Goal: Find specific page/section: Find specific page/section

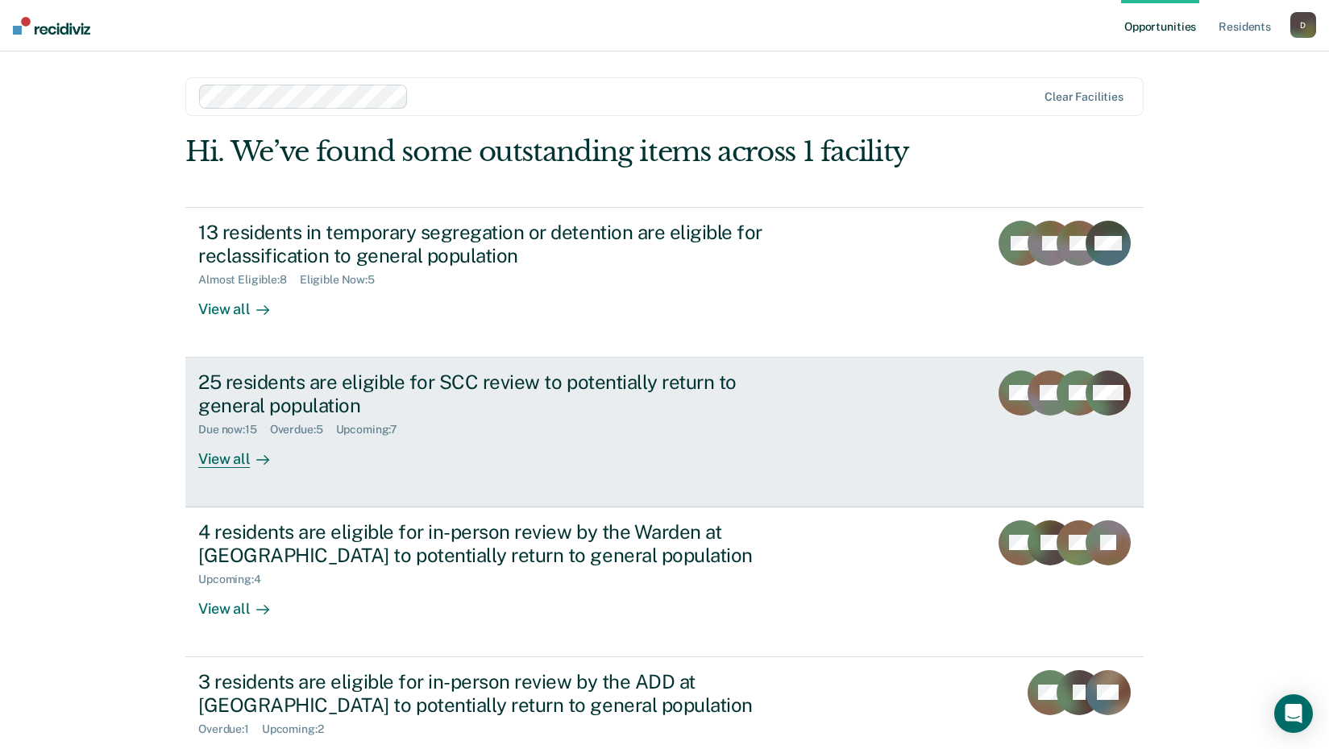
click at [217, 463] on div "View all" at bounding box center [243, 452] width 90 height 31
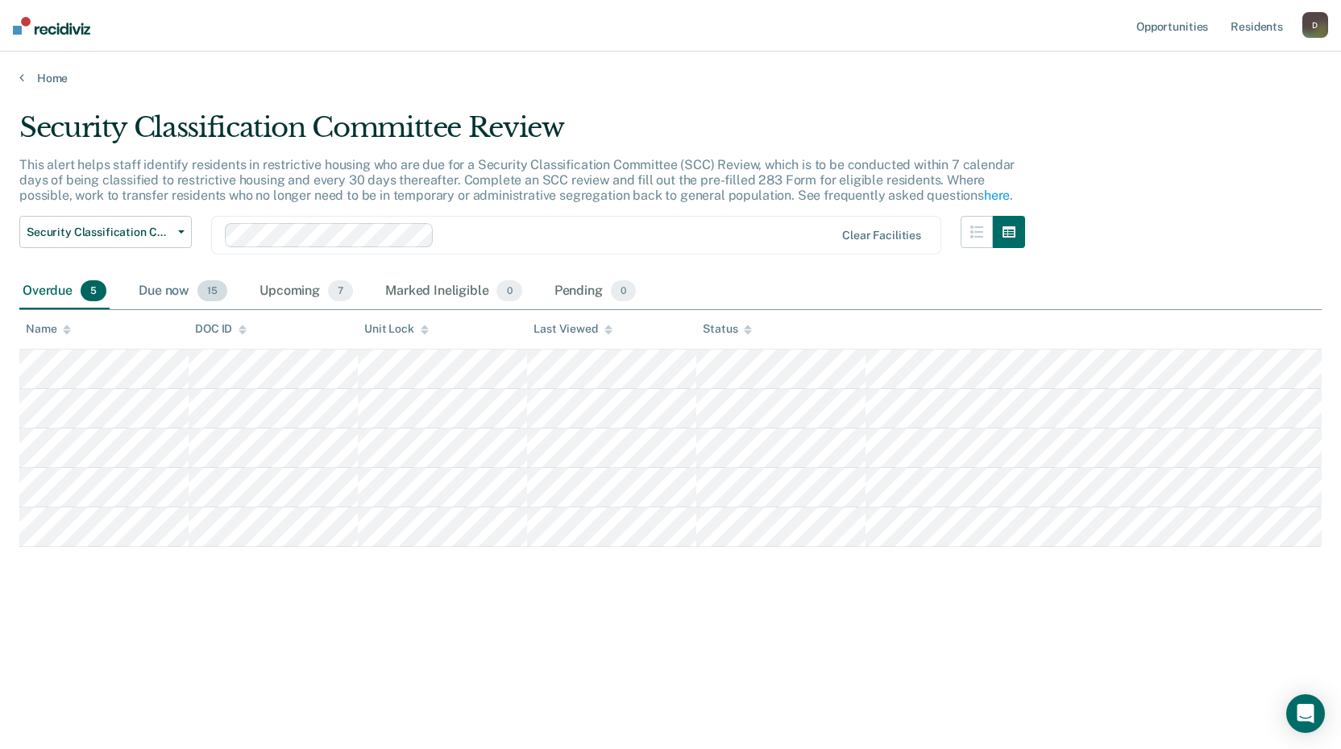
click at [179, 284] on div "Due now 15" at bounding box center [182, 291] width 95 height 35
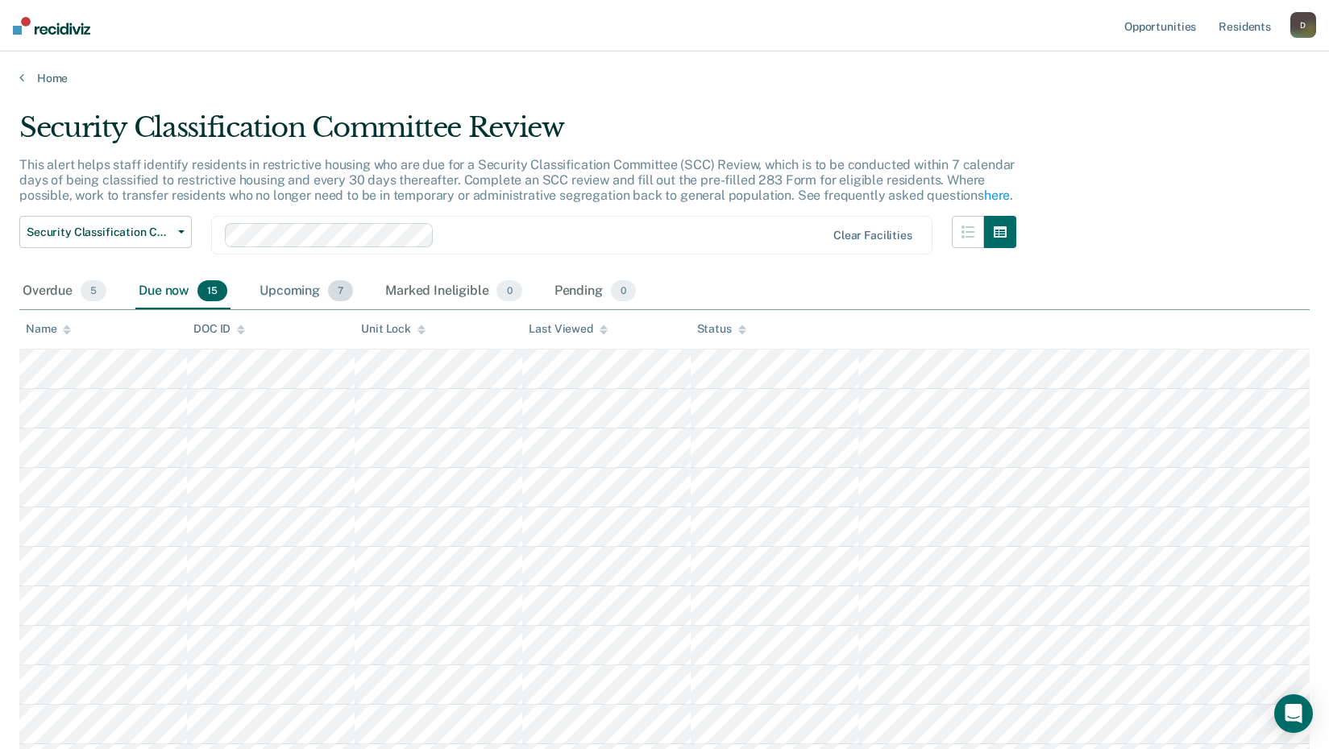
click at [296, 292] on div "Upcoming 7" at bounding box center [306, 291] width 100 height 35
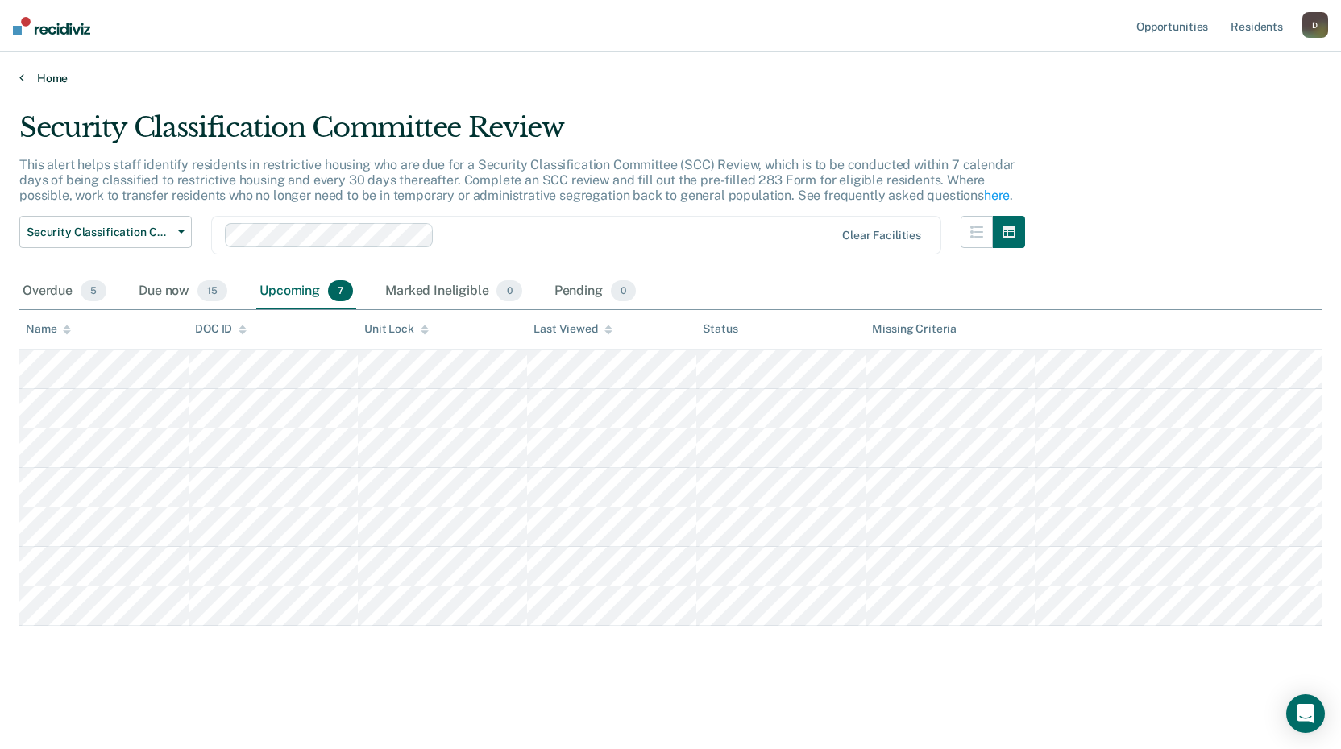
click at [30, 71] on link "Home" at bounding box center [670, 78] width 1302 height 15
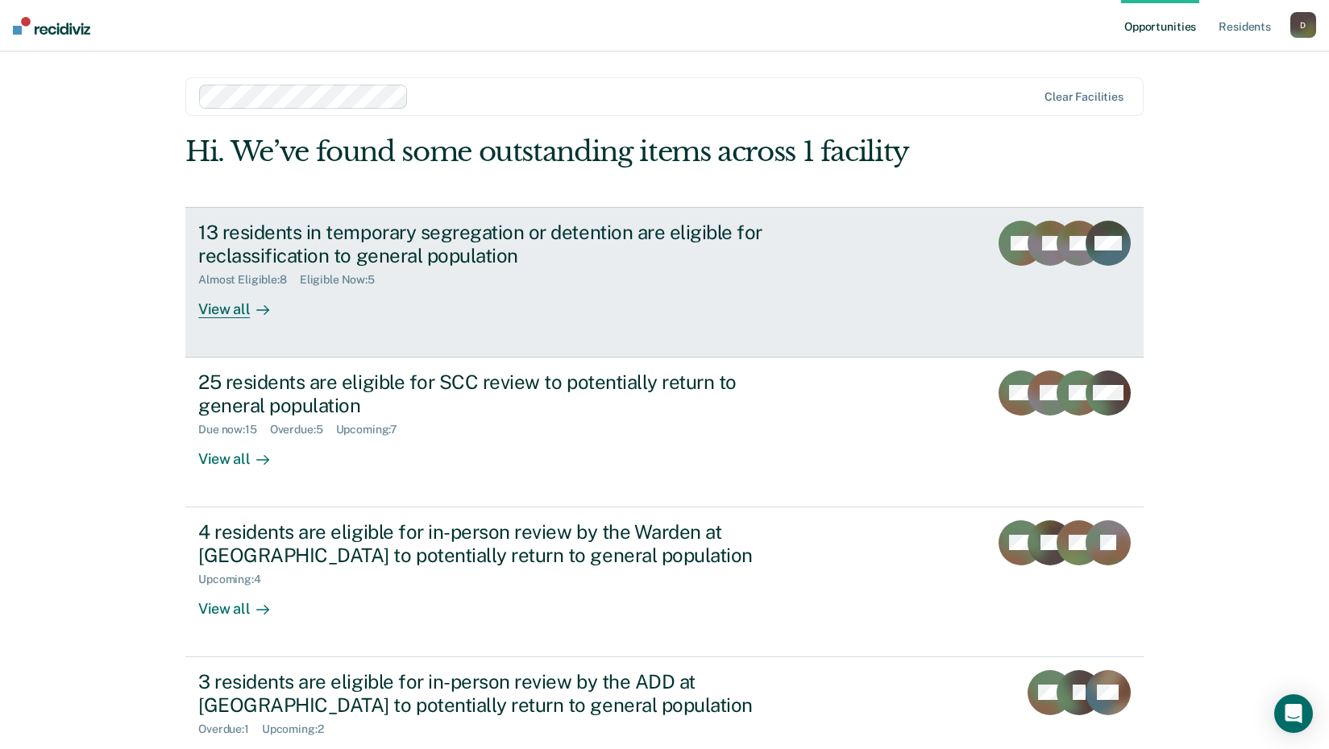
click at [226, 302] on div "View all" at bounding box center [243, 302] width 90 height 31
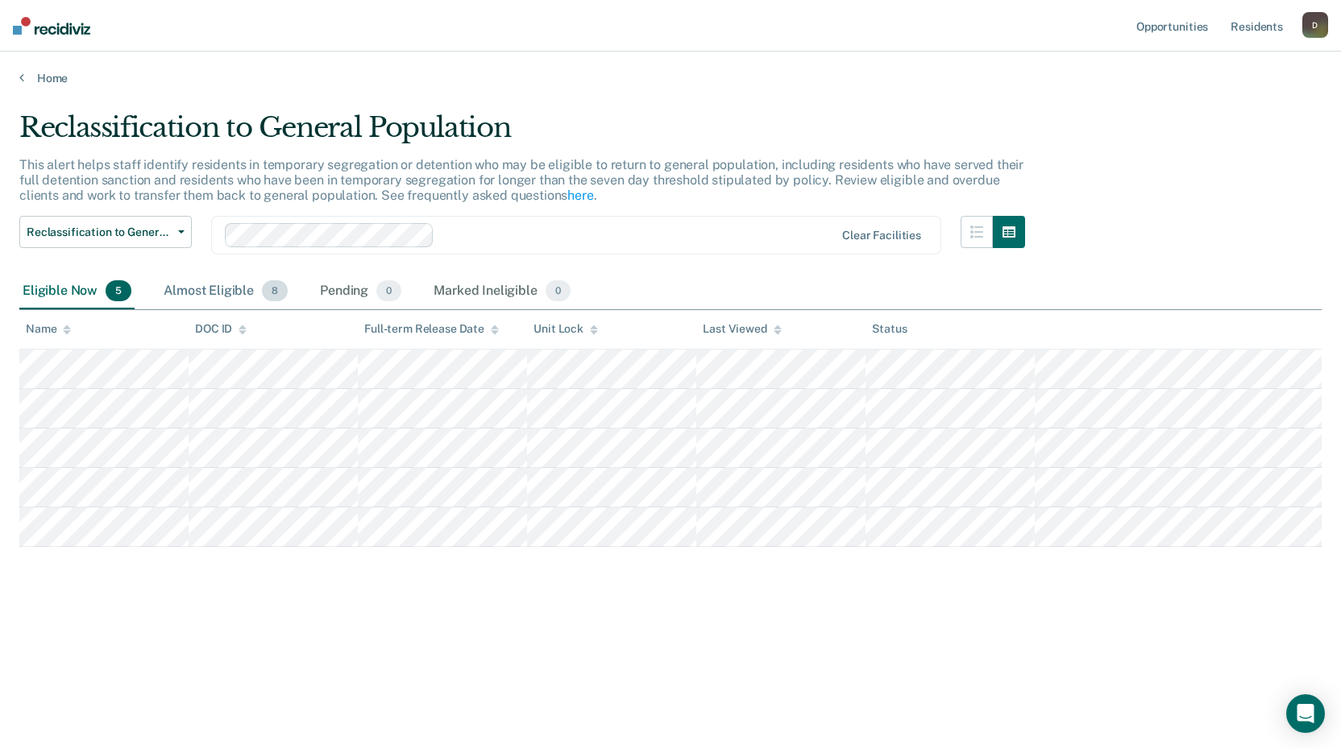
click at [208, 297] on div "Almost Eligible 8" at bounding box center [225, 291] width 131 height 35
